Goal: Task Accomplishment & Management: Use online tool/utility

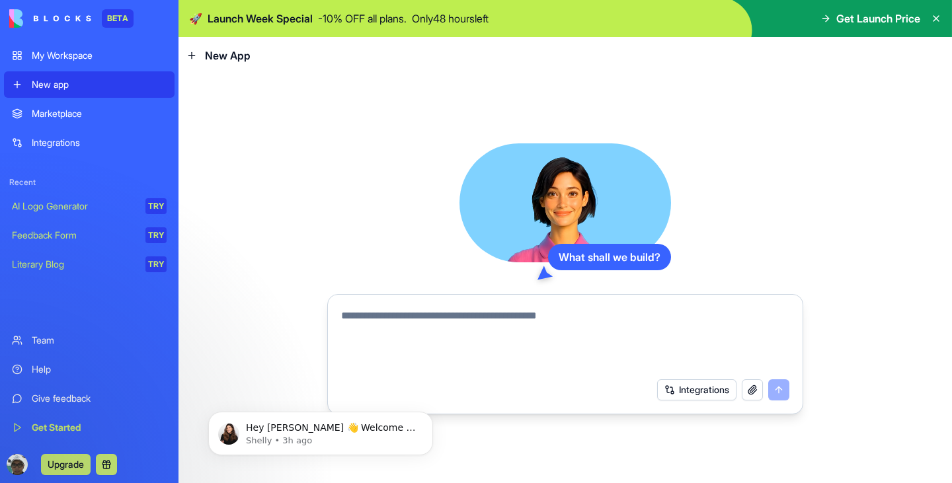
click at [94, 116] on div "Marketplace" at bounding box center [99, 113] width 135 height 13
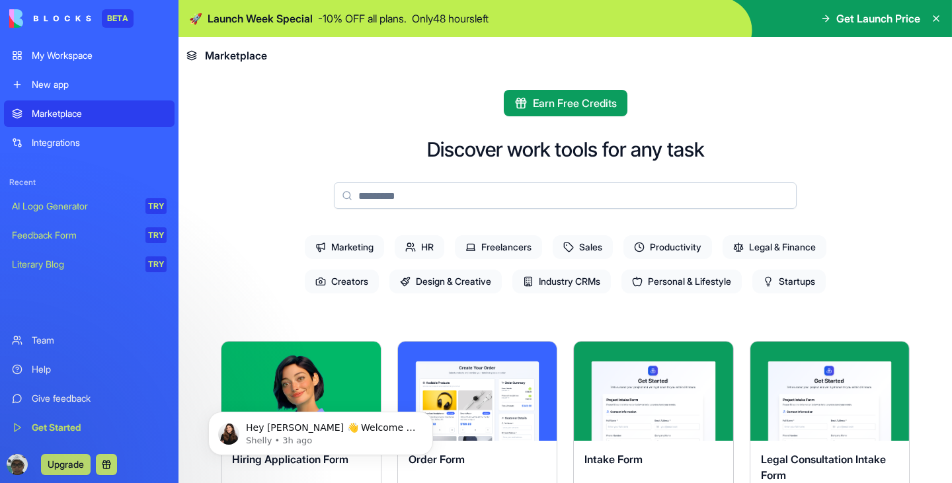
scroll to position [186, 0]
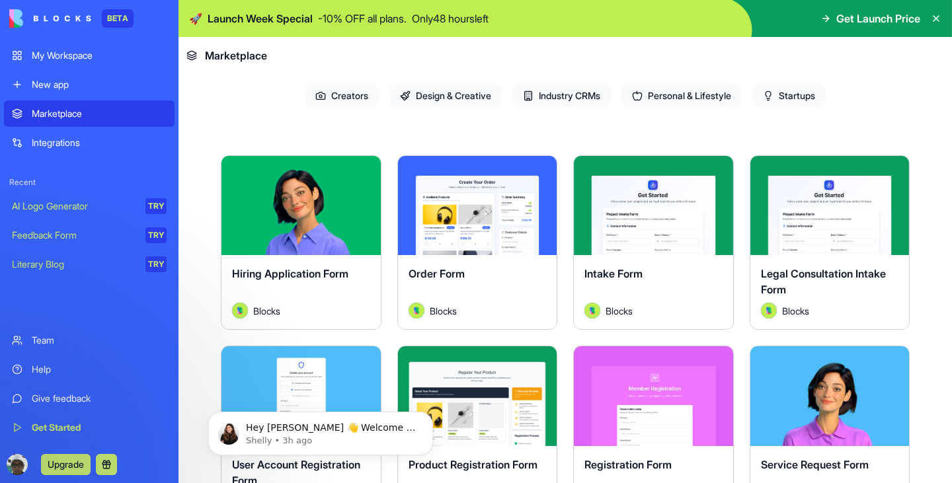
click at [315, 207] on button "Explore" at bounding box center [300, 205] width 99 height 26
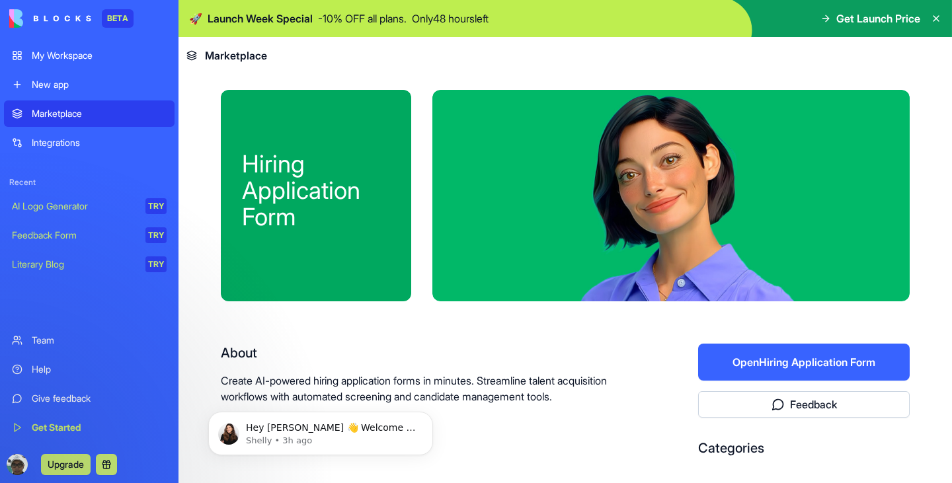
click at [778, 359] on button "Open Hiring Application Form" at bounding box center [804, 362] width 212 height 37
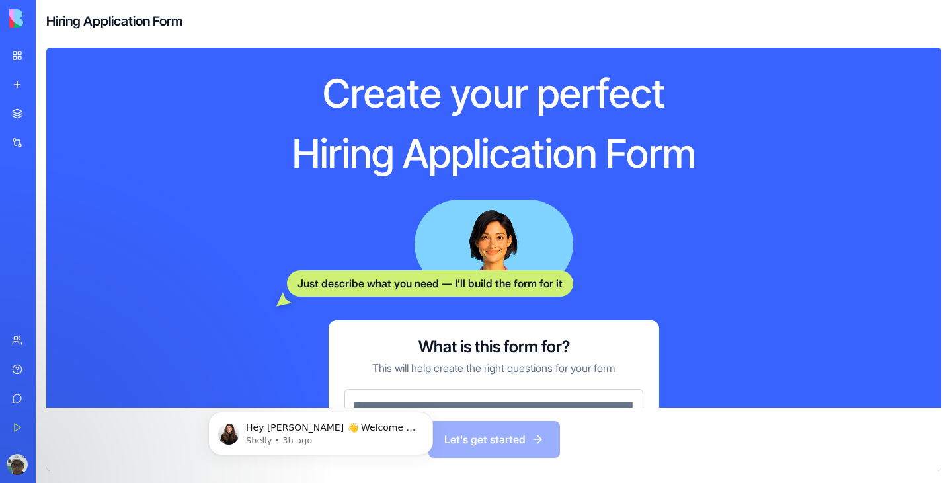
click at [48, 90] on div "New app" at bounding box center [40, 84] width 17 height 13
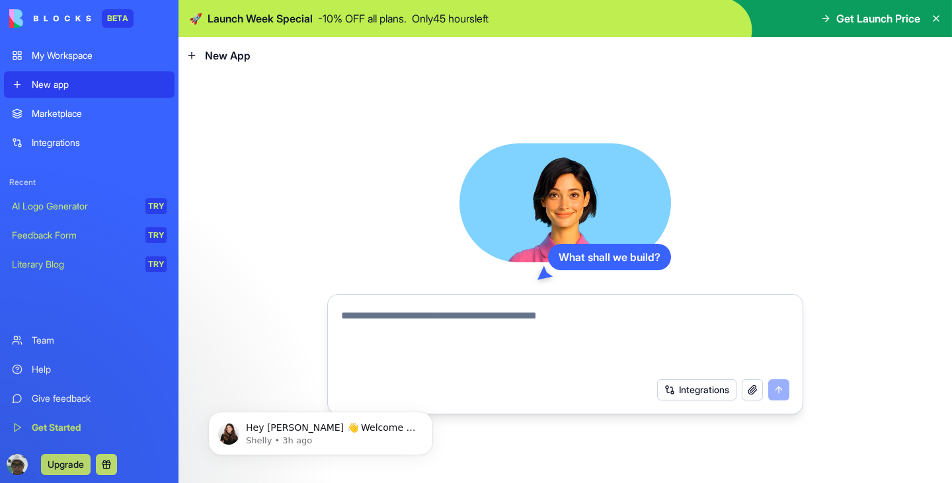
click at [386, 323] on textarea at bounding box center [565, 339] width 448 height 63
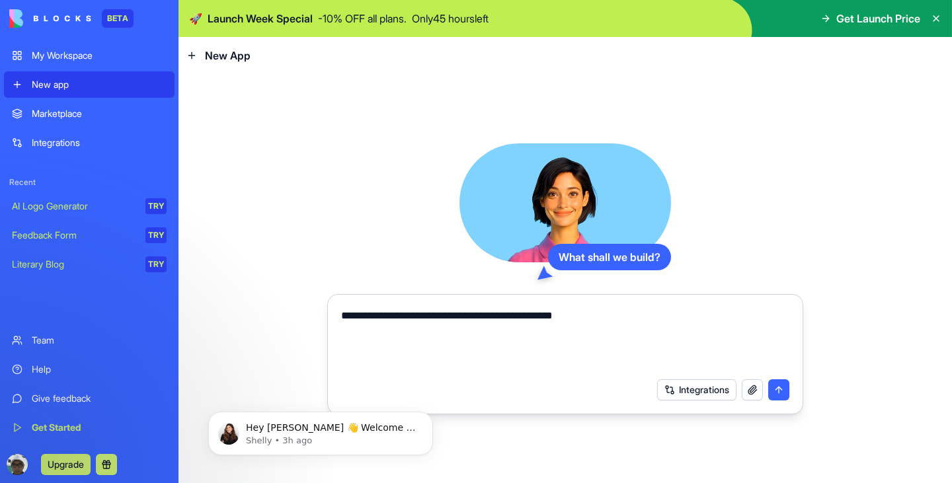
type textarea "**********"
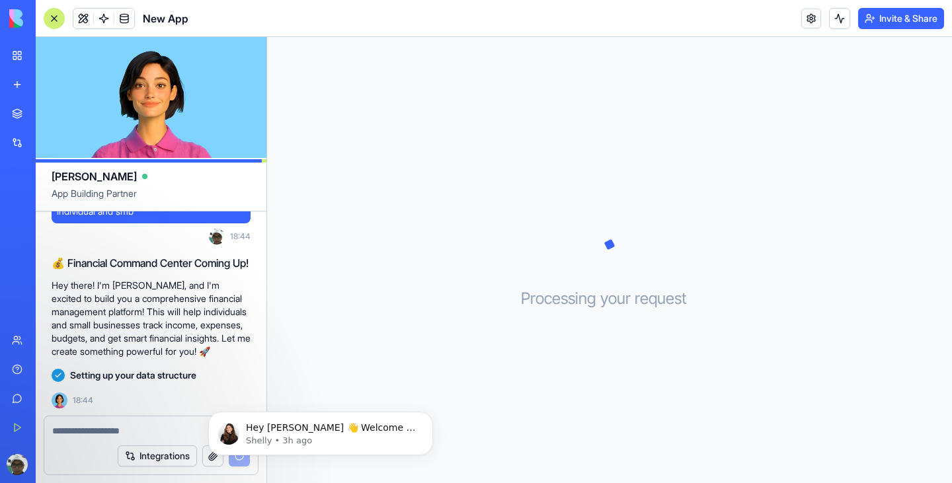
scroll to position [57, 0]
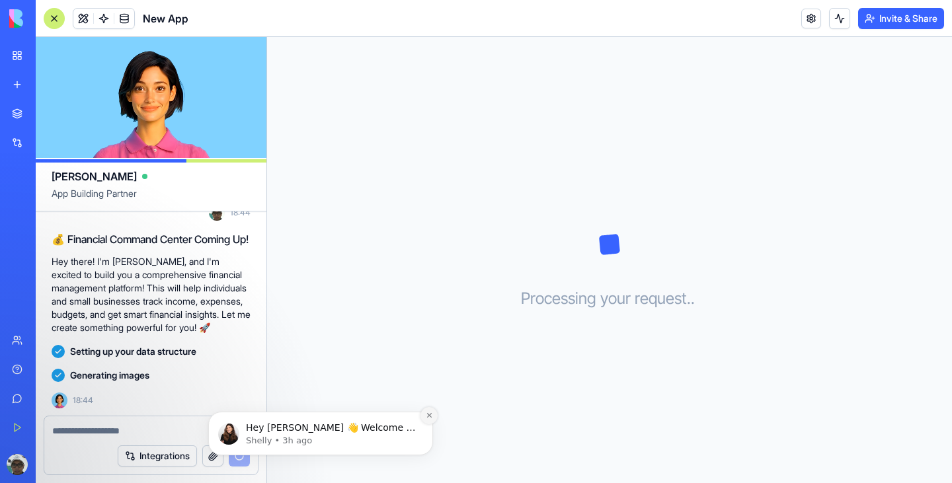
click at [429, 416] on icon "Dismiss notification" at bounding box center [429, 415] width 7 height 7
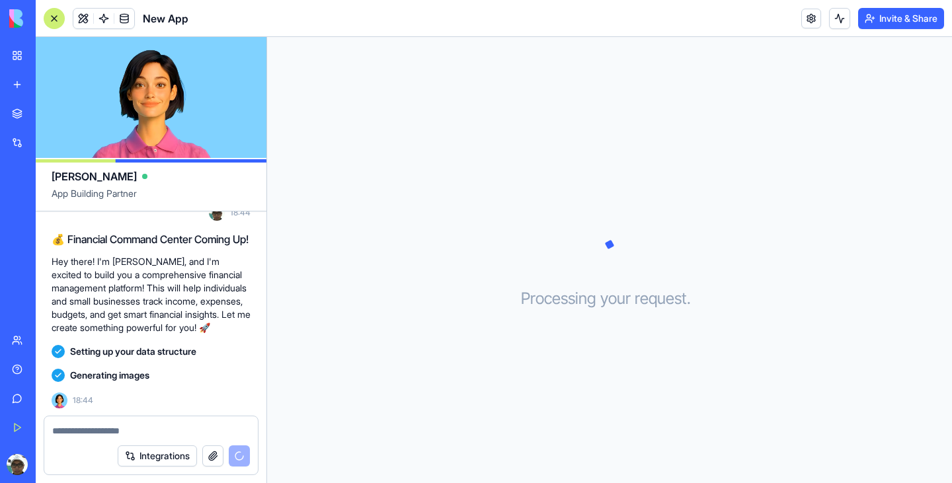
click at [178, 428] on textarea at bounding box center [151, 430] width 198 height 13
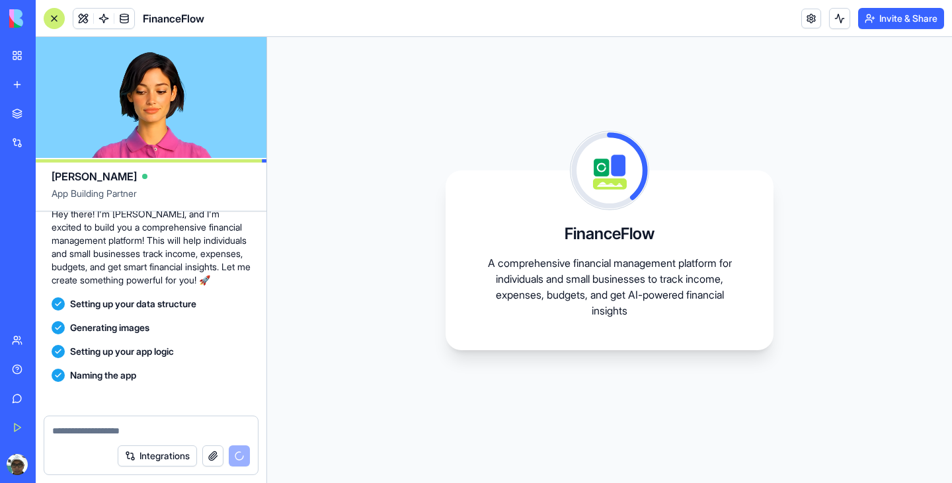
scroll to position [200, 0]
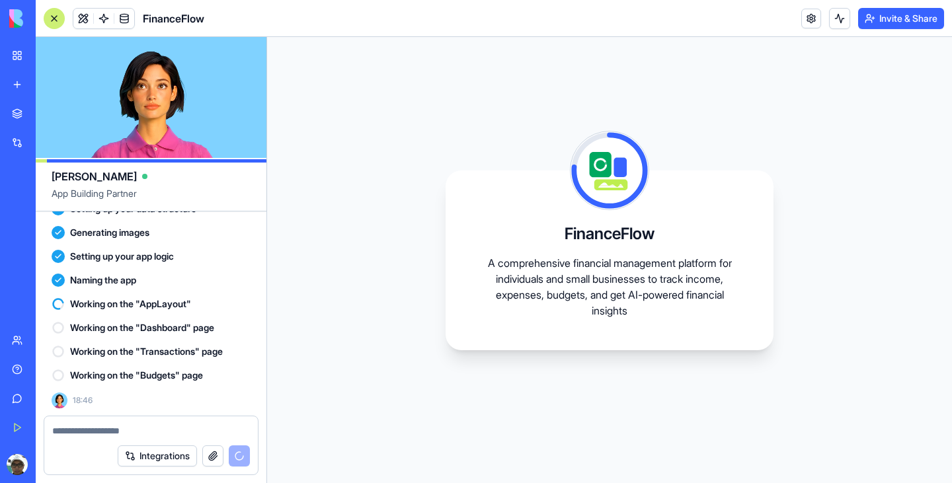
click at [53, 17] on div at bounding box center [54, 18] width 21 height 21
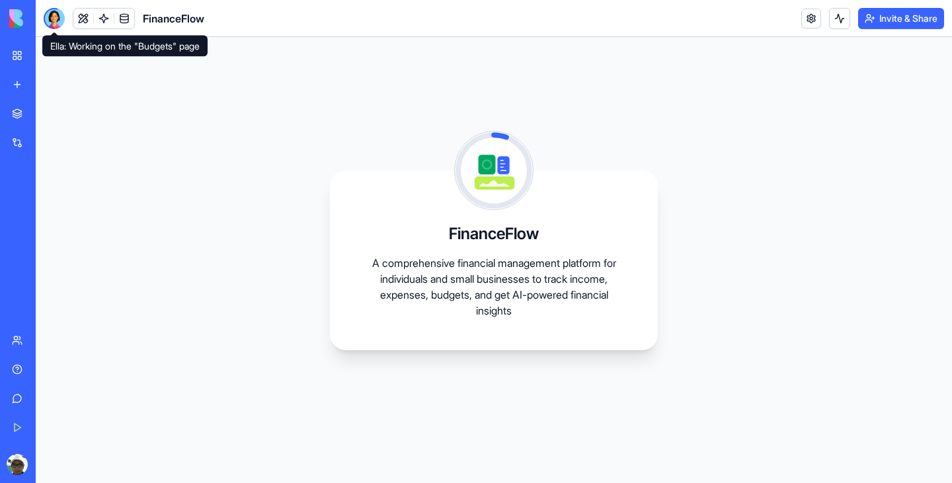
click at [54, 22] on div at bounding box center [54, 18] width 21 height 21
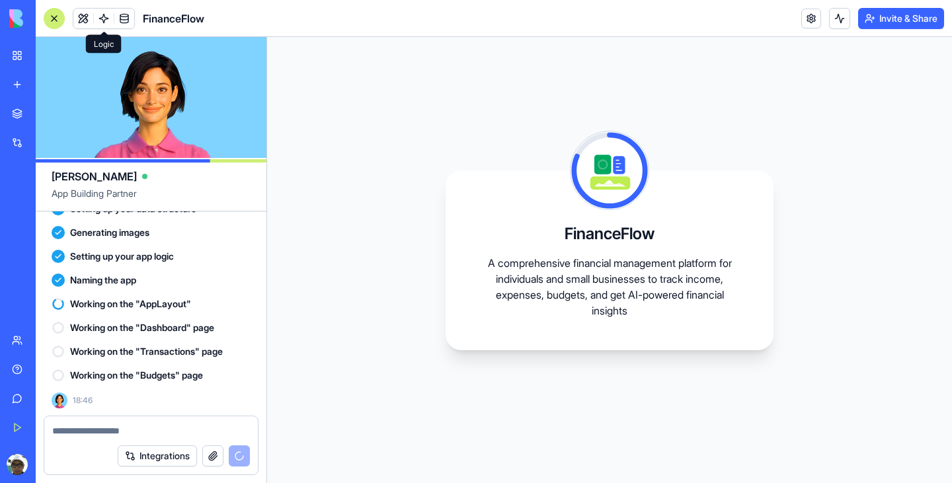
click at [102, 19] on span at bounding box center [103, 18] width 37 height 37
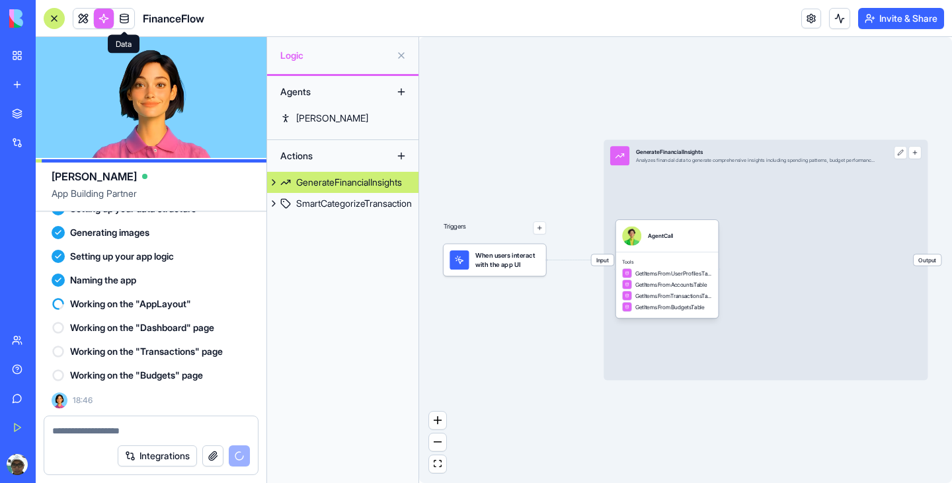
click at [124, 20] on span at bounding box center [124, 18] width 37 height 37
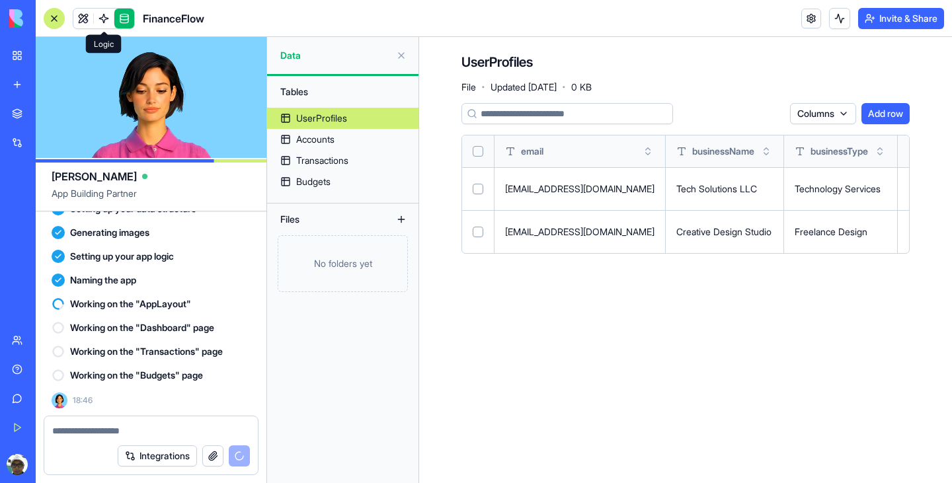
click at [101, 19] on link at bounding box center [104, 19] width 20 height 20
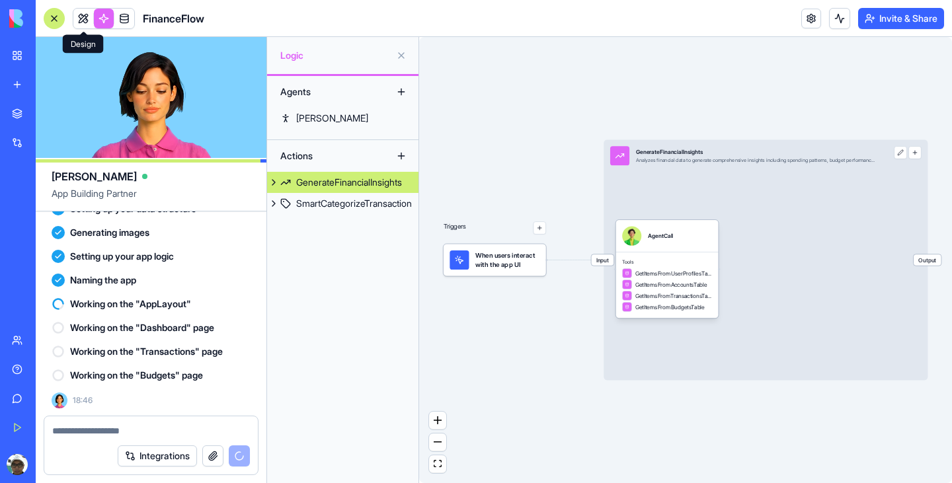
click at [85, 18] on link at bounding box center [83, 19] width 20 height 20
